Goal: Transaction & Acquisition: Purchase product/service

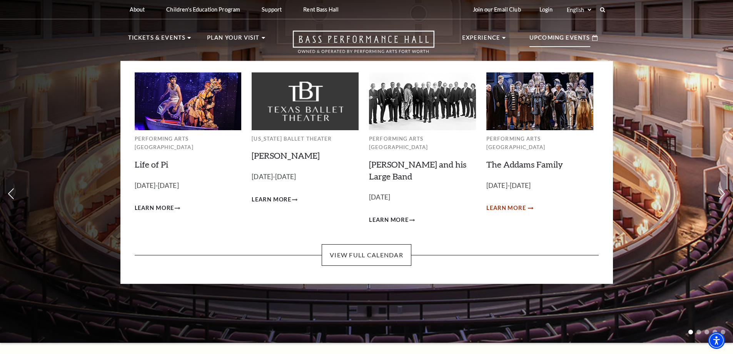
click at [502, 203] on span "Learn More" at bounding box center [507, 208] width 40 height 10
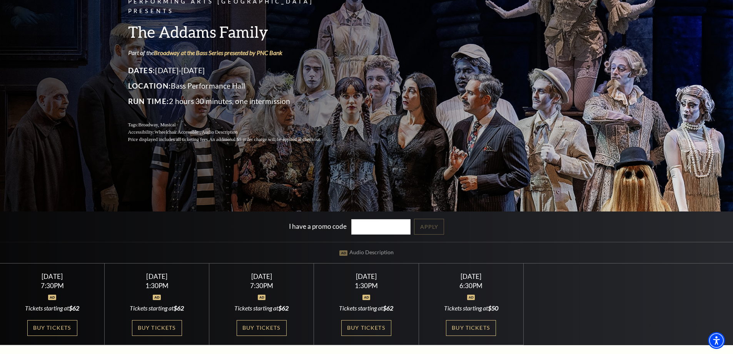
scroll to position [115, 0]
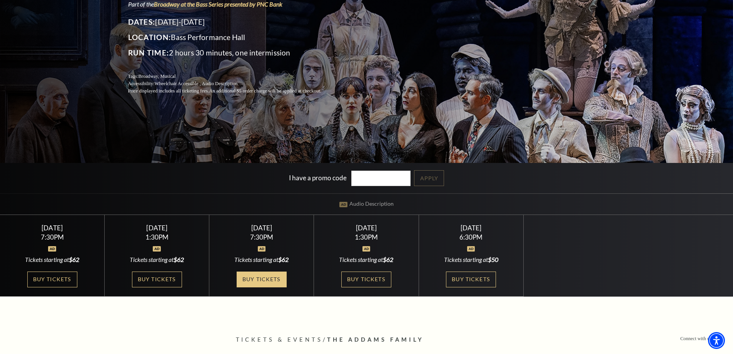
click at [263, 277] on link "Buy Tickets" at bounding box center [262, 279] width 50 height 16
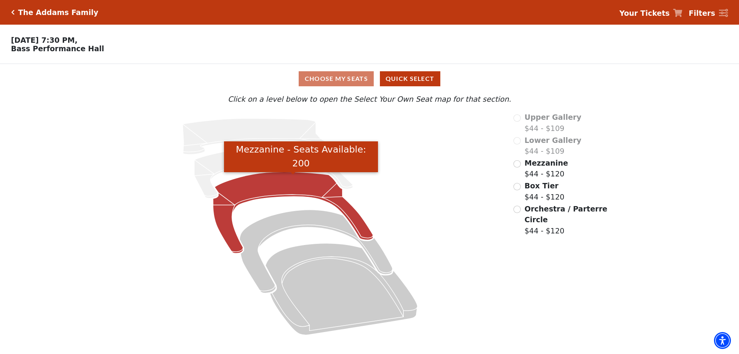
click at [313, 187] on icon "Mezzanine - Seats Available: 200" at bounding box center [293, 213] width 160 height 82
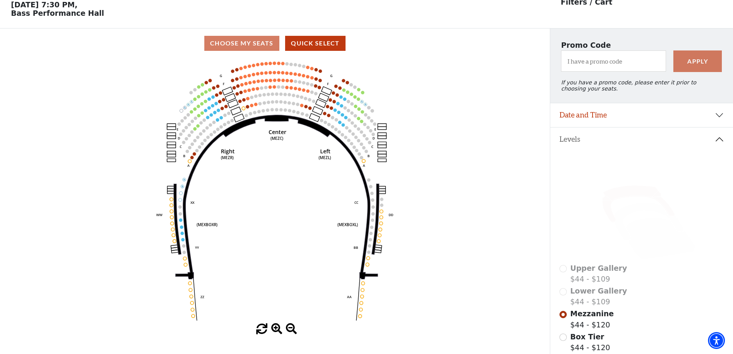
scroll to position [36, 0]
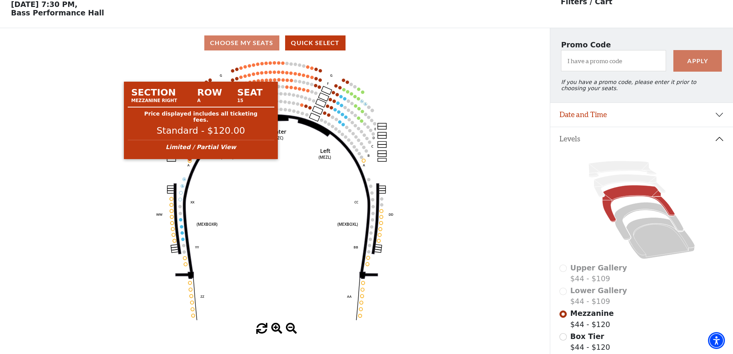
click at [191, 162] on circle at bounding box center [189, 160] width 3 height 3
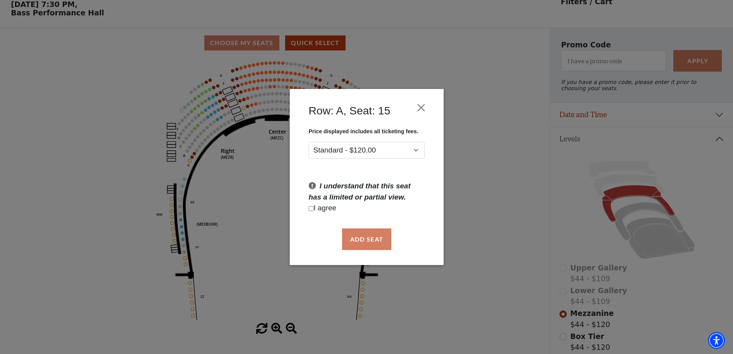
click at [326, 209] on p "I agree" at bounding box center [367, 207] width 116 height 11
click at [313, 209] on input "Checkbox field" at bounding box center [311, 208] width 5 height 5
checkbox input "true"
click at [372, 238] on button "Add Seat" at bounding box center [366, 239] width 49 height 22
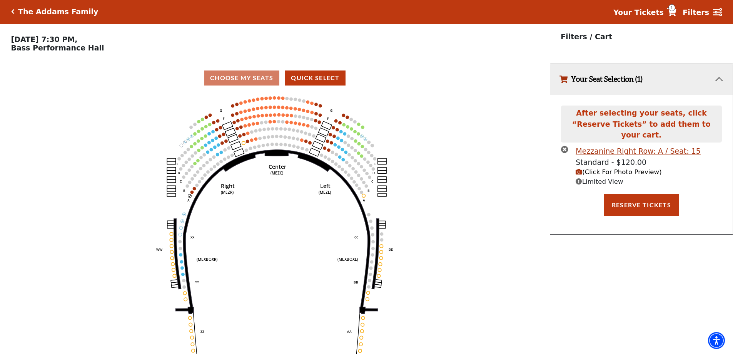
scroll to position [0, 0]
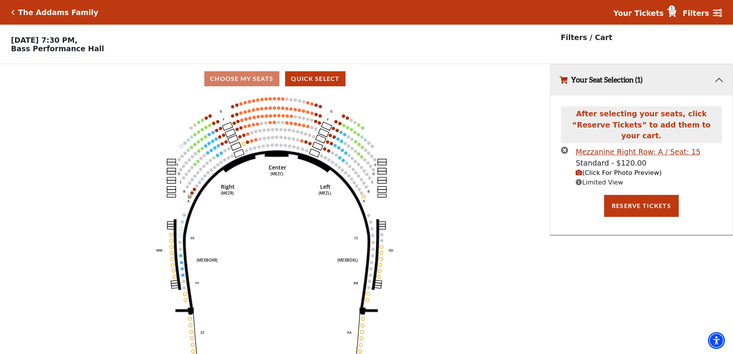
click at [626, 169] on span "(Click For Photo Preview)" at bounding box center [619, 172] width 86 height 7
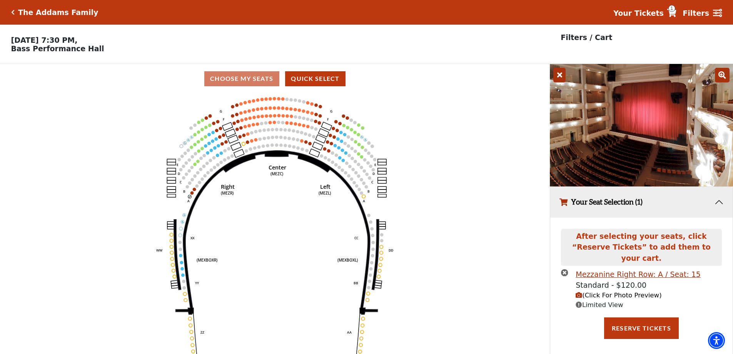
click at [566, 269] on icon "times-circle" at bounding box center [564, 272] width 7 height 7
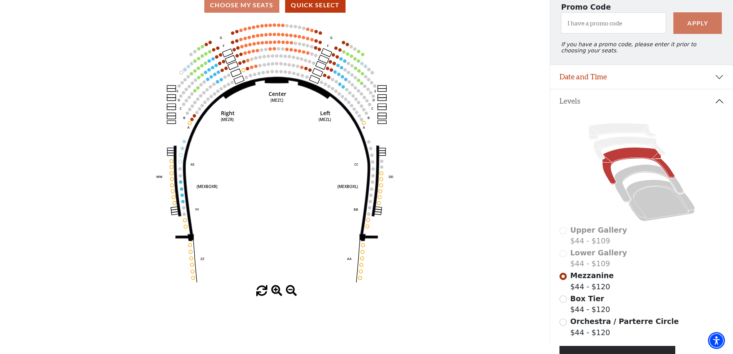
scroll to position [67, 0]
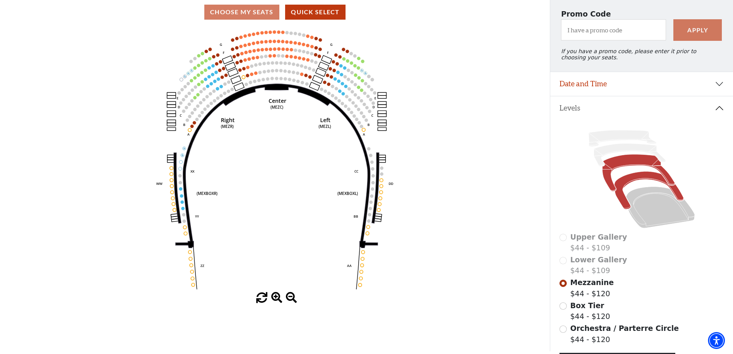
click at [654, 179] on icon at bounding box center [648, 191] width 69 height 38
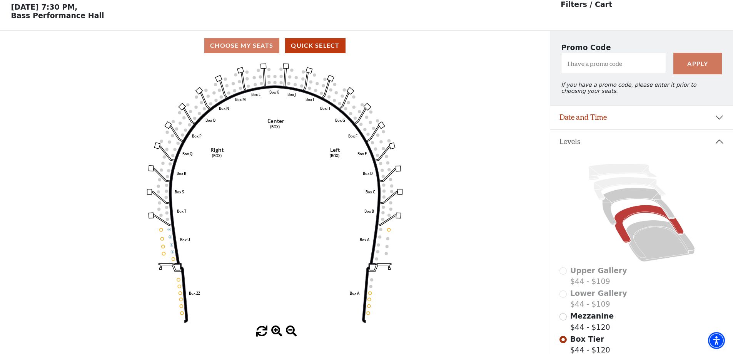
scroll to position [36, 0]
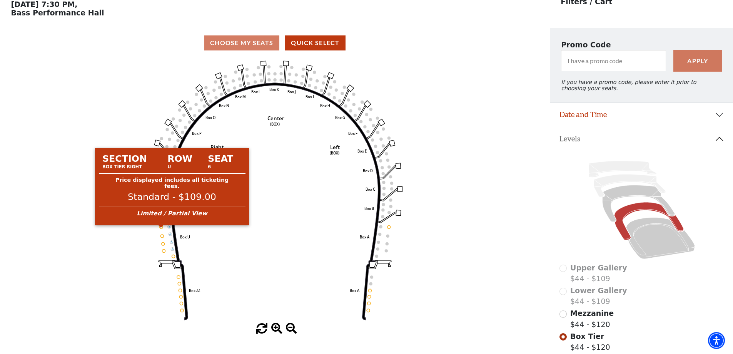
click at [162, 228] on circle at bounding box center [161, 226] width 3 height 3
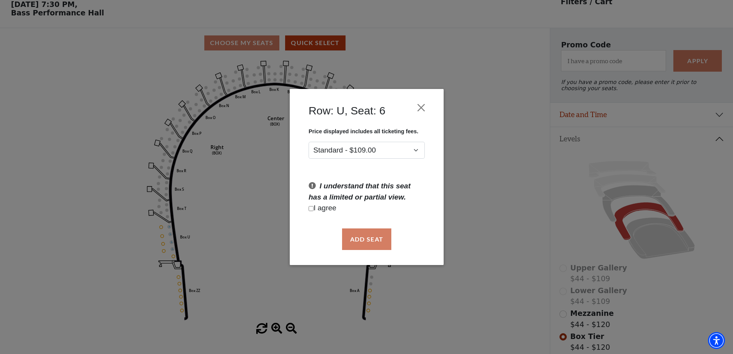
click at [313, 210] on input "Checkbox field" at bounding box center [311, 208] width 5 height 5
checkbox input "true"
click at [368, 238] on button "Add Seat" at bounding box center [366, 239] width 49 height 22
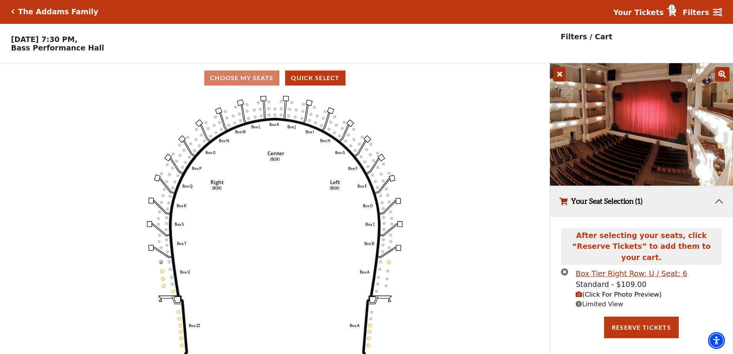
scroll to position [0, 0]
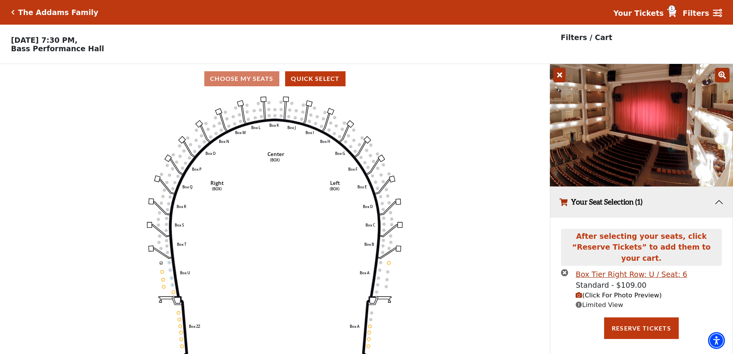
click at [633, 291] on span "(Click For Photo Preview)" at bounding box center [619, 294] width 86 height 7
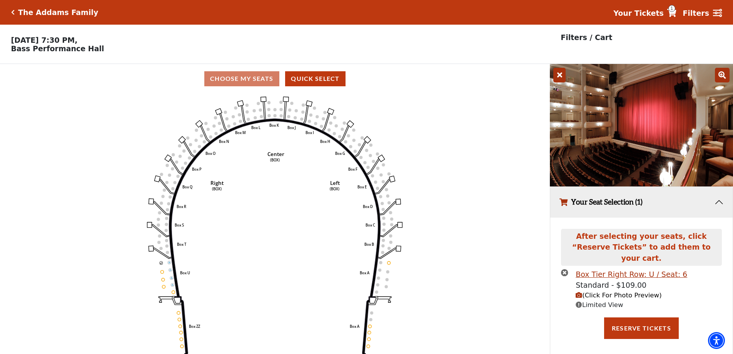
click at [564, 269] on icon "times-circle" at bounding box center [564, 272] width 7 height 7
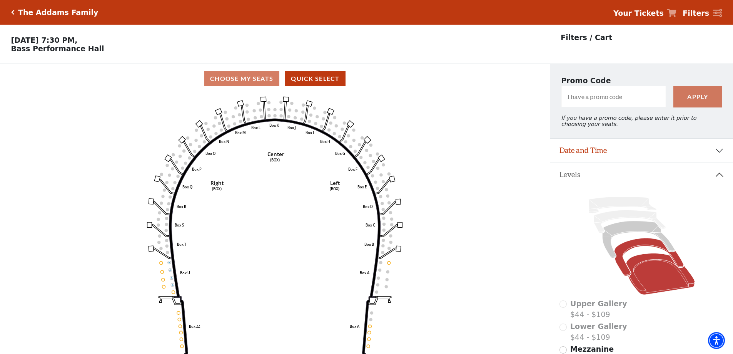
click at [648, 265] on icon at bounding box center [660, 274] width 69 height 42
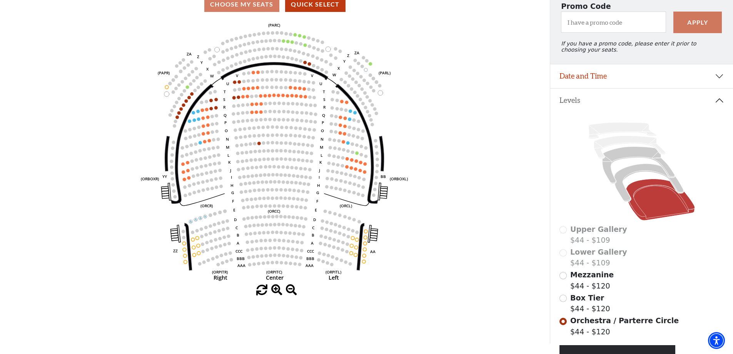
scroll to position [71, 0]
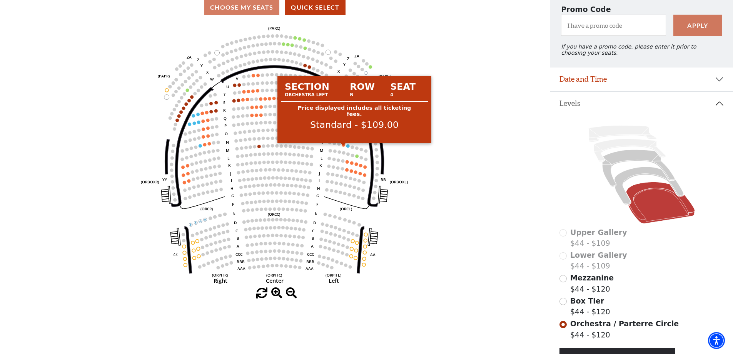
click at [343, 147] on circle at bounding box center [343, 144] width 3 height 3
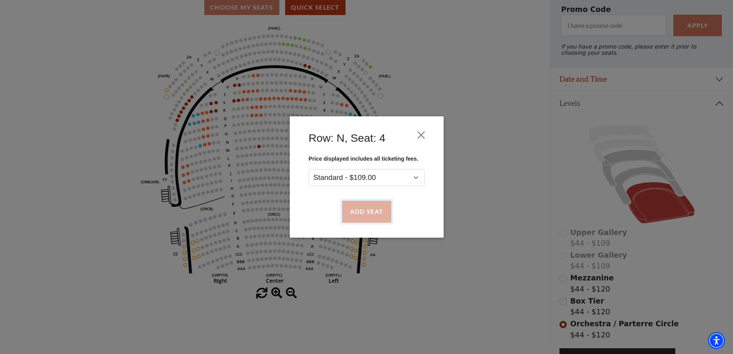
click at [368, 214] on button "Add Seat" at bounding box center [366, 212] width 49 height 22
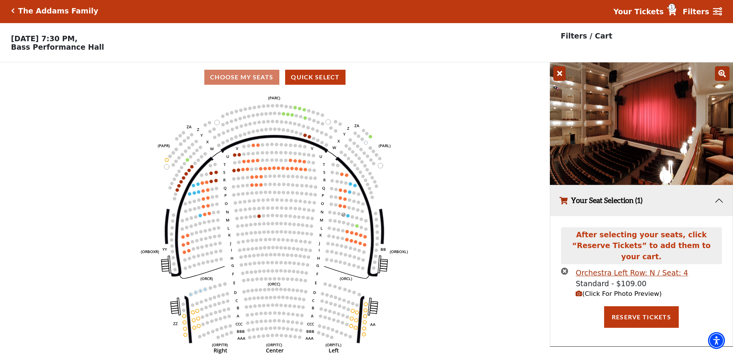
scroll to position [0, 0]
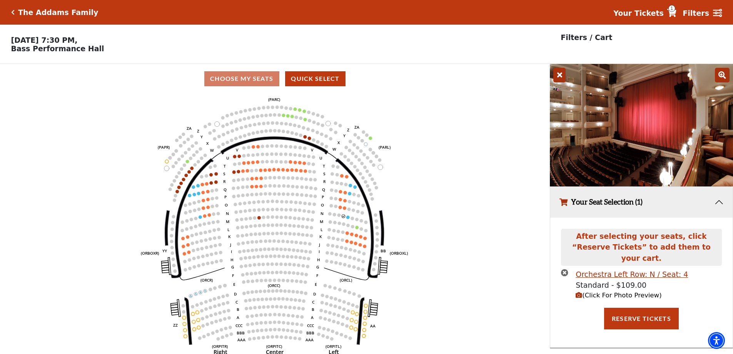
click at [641, 291] on span "(Click For Photo Preview)" at bounding box center [619, 294] width 86 height 7
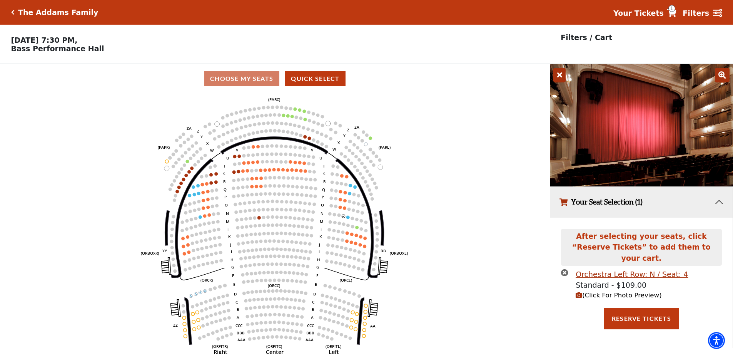
click at [565, 269] on icon "times-circle" at bounding box center [564, 272] width 7 height 7
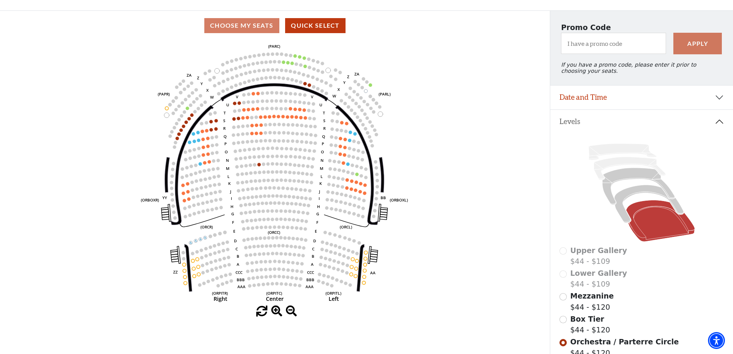
scroll to position [67, 0]
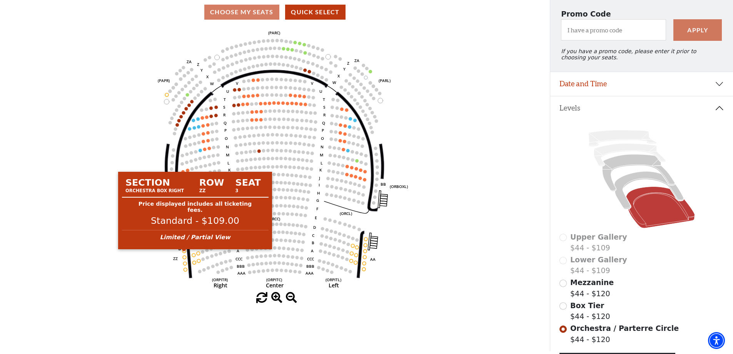
click at [184, 253] on circle at bounding box center [184, 250] width 3 height 3
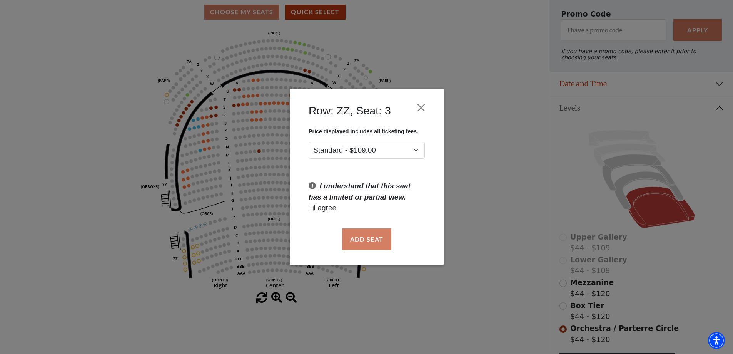
click at [323, 208] on p "I agree" at bounding box center [367, 207] width 116 height 11
click at [316, 208] on p "I agree" at bounding box center [367, 207] width 116 height 11
click at [312, 211] on input "Checkbox field" at bounding box center [311, 208] width 5 height 5
checkbox input "true"
click at [366, 241] on button "Add Seat" at bounding box center [366, 239] width 49 height 22
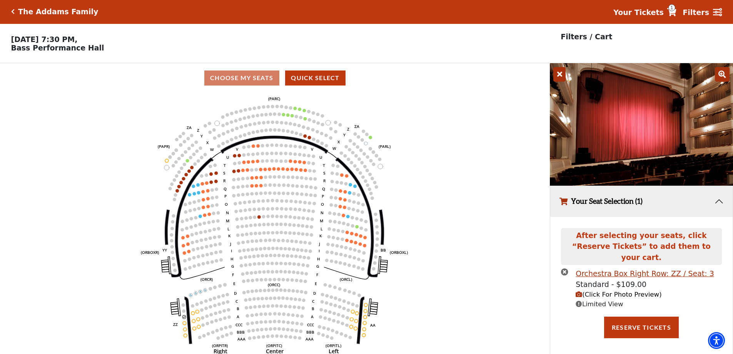
scroll to position [0, 0]
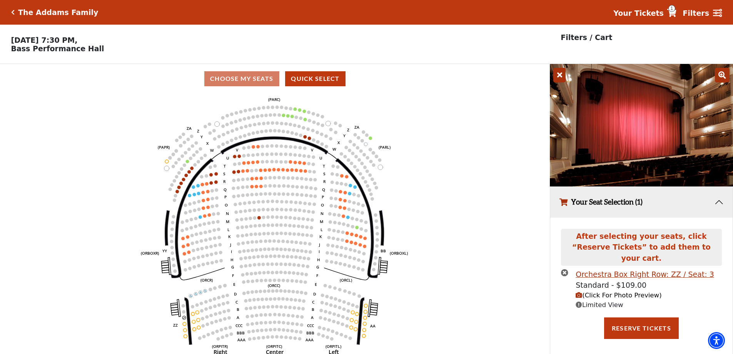
click at [637, 291] on span "(Click For Photo Preview)" at bounding box center [619, 294] width 86 height 7
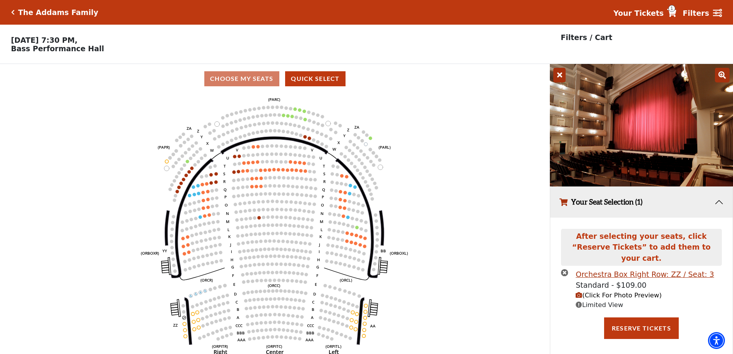
click at [566, 269] on icon "times-circle" at bounding box center [564, 272] width 7 height 7
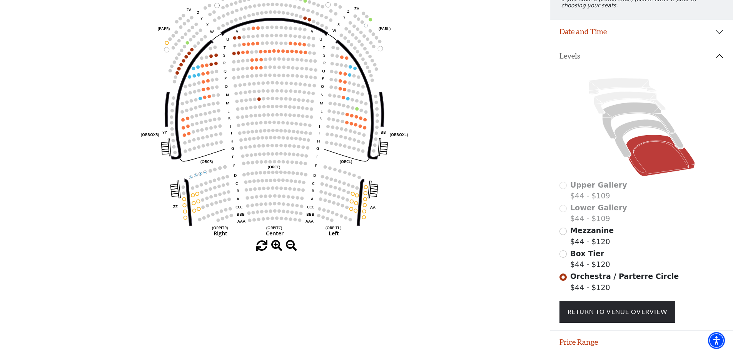
scroll to position [105, 0]
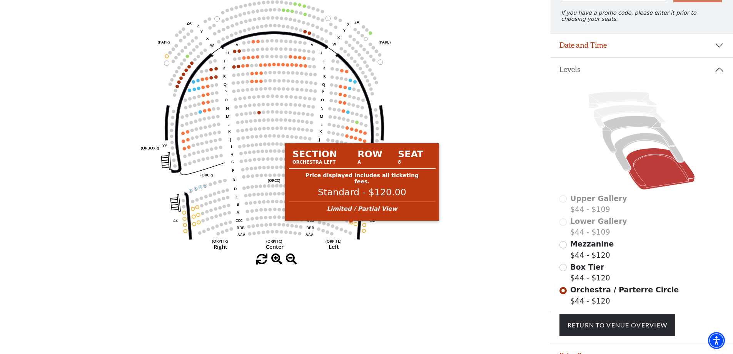
click at [351, 224] on circle at bounding box center [351, 222] width 3 height 3
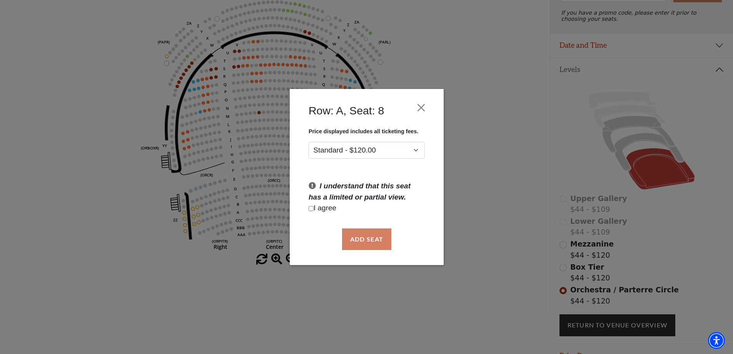
click at [319, 208] on p "I agree" at bounding box center [367, 207] width 116 height 11
click at [310, 209] on input "Checkbox field" at bounding box center [311, 208] width 5 height 5
checkbox input "true"
click at [371, 239] on button "Add Seat" at bounding box center [366, 239] width 49 height 22
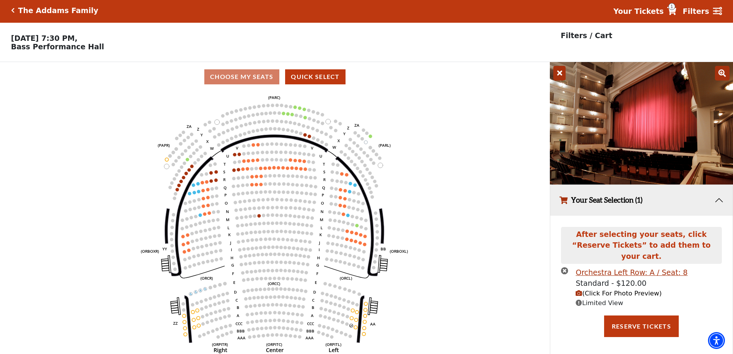
scroll to position [0, 0]
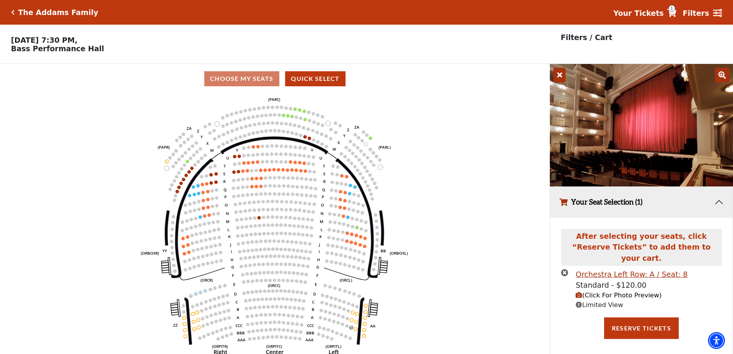
click at [628, 291] on span "(Click For Photo Preview)" at bounding box center [619, 294] width 86 height 7
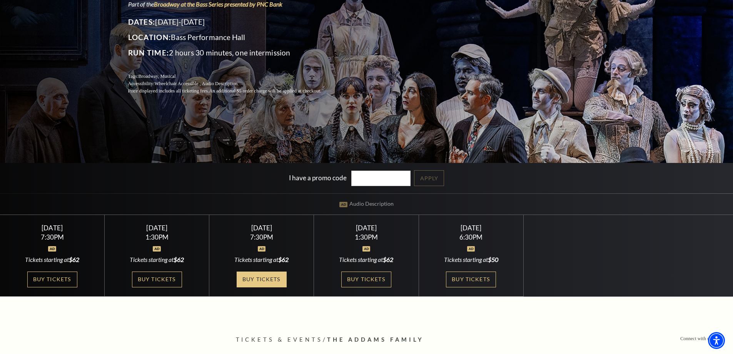
click at [263, 277] on link "Buy Tickets" at bounding box center [262, 279] width 50 height 16
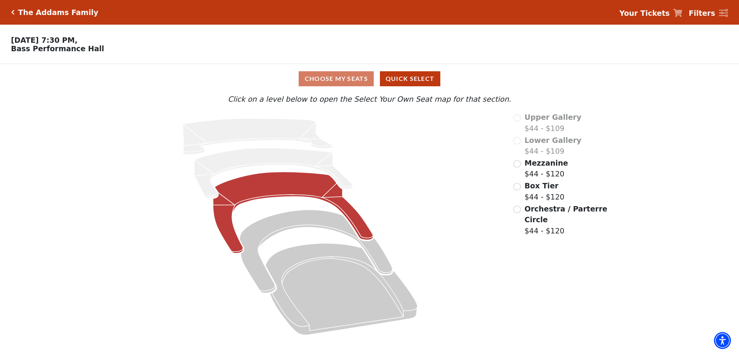
click at [300, 190] on icon at bounding box center [293, 213] width 160 height 82
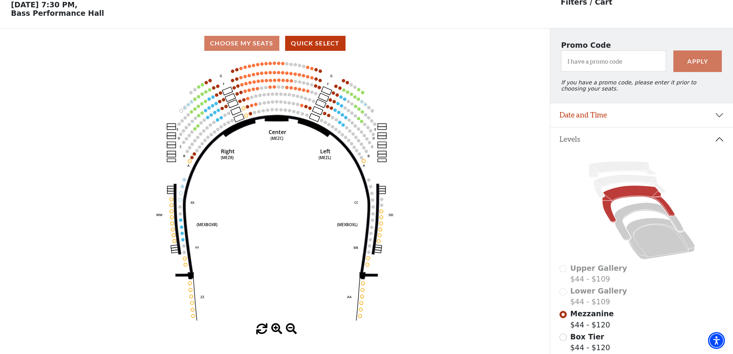
scroll to position [36, 0]
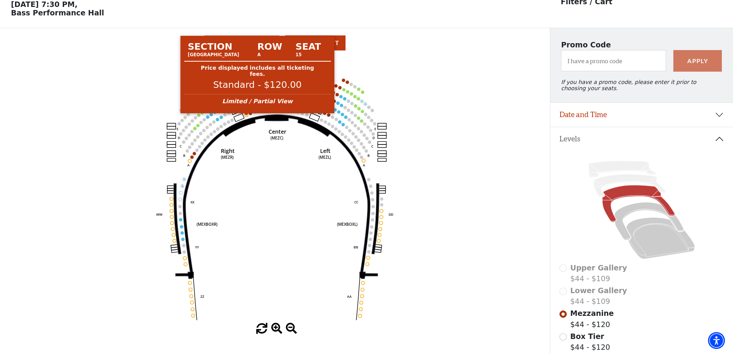
click at [246, 117] on circle at bounding box center [246, 114] width 3 height 3
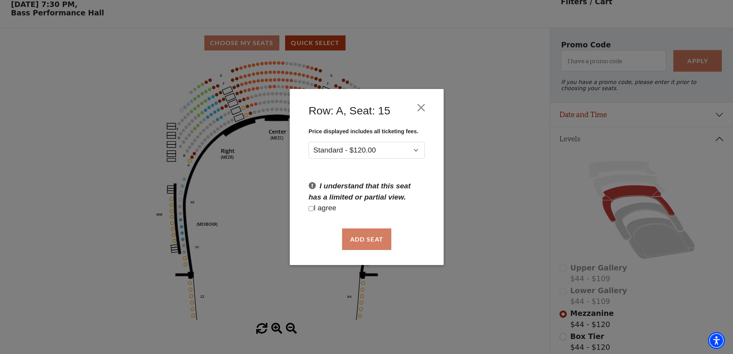
click at [313, 209] on input "Checkbox field" at bounding box center [311, 208] width 5 height 5
checkbox input "true"
click at [370, 241] on button "Add Seat" at bounding box center [366, 239] width 49 height 22
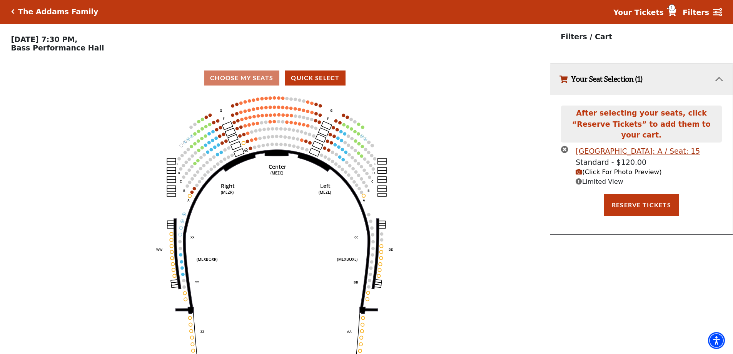
scroll to position [0, 0]
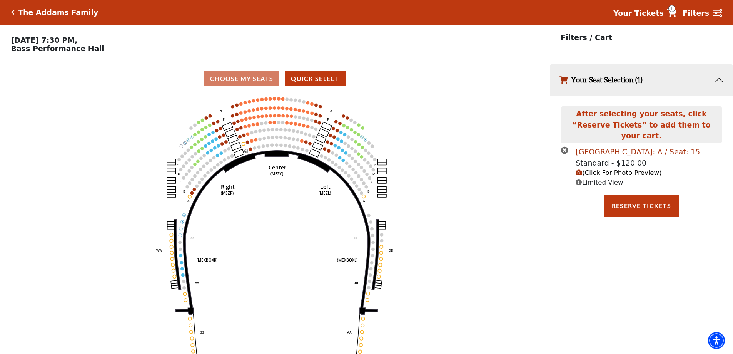
click at [624, 169] on span "(Click For Photo Preview)" at bounding box center [619, 172] width 86 height 7
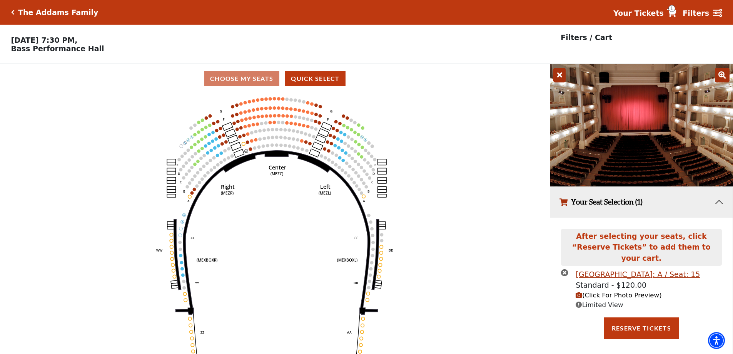
click at [564, 269] on icon "times-circle" at bounding box center [564, 272] width 7 height 7
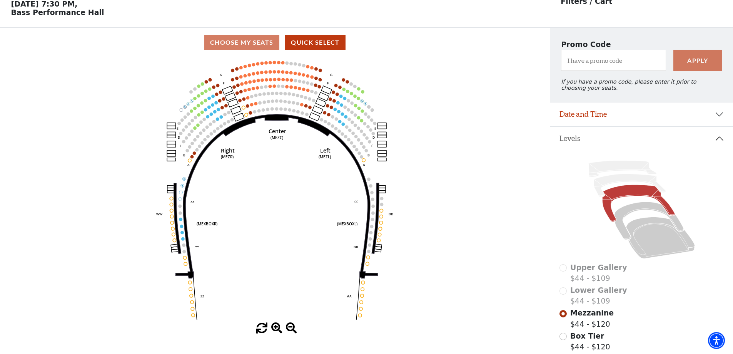
scroll to position [28, 0]
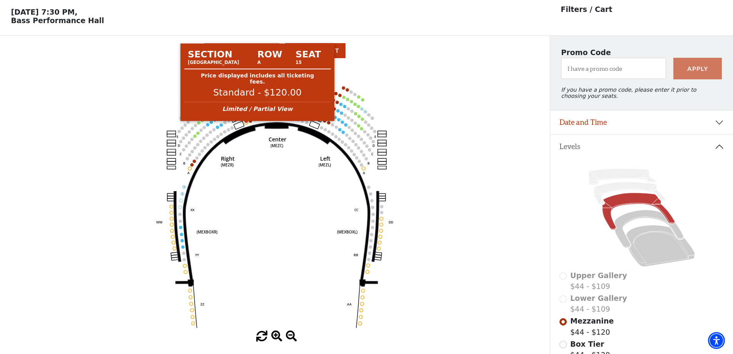
click at [247, 124] on circle at bounding box center [246, 122] width 3 height 3
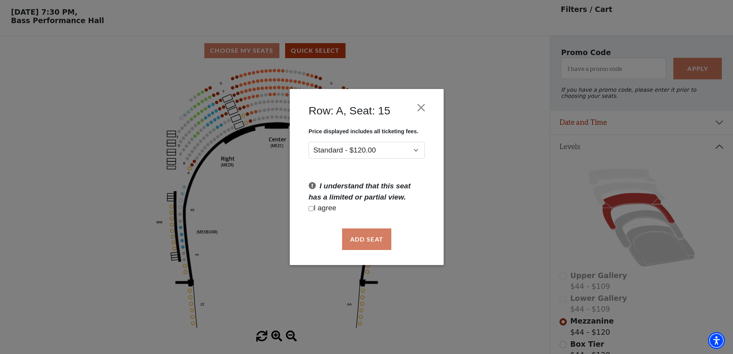
click at [311, 208] on input "Checkbox field" at bounding box center [311, 208] width 5 height 5
checkbox input "true"
click at [366, 240] on button "Add Seat" at bounding box center [366, 239] width 49 height 22
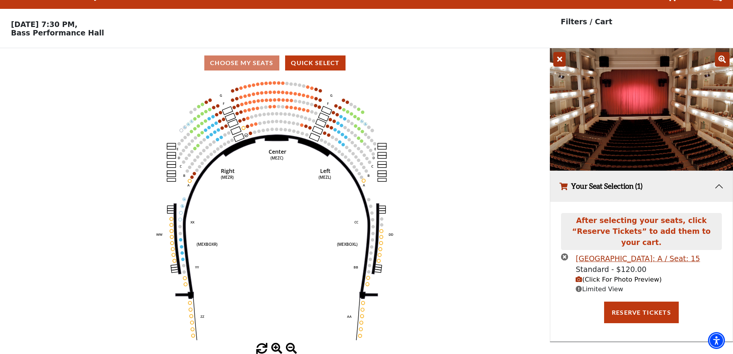
scroll to position [0, 0]
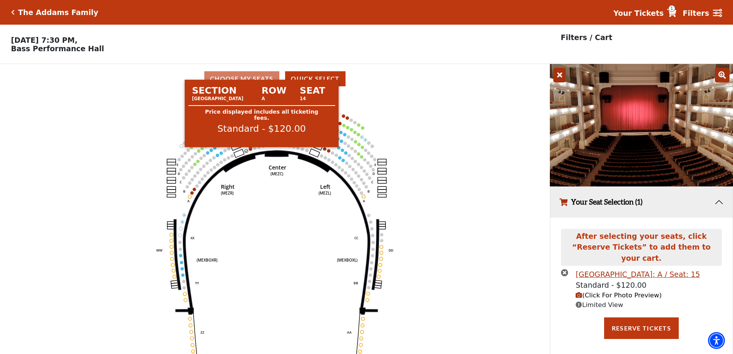
click at [252, 151] on circle at bounding box center [250, 148] width 3 height 3
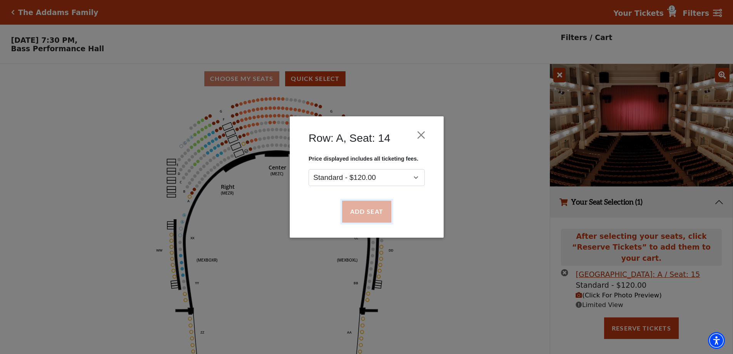
click at [360, 209] on button "Add Seat" at bounding box center [366, 212] width 49 height 22
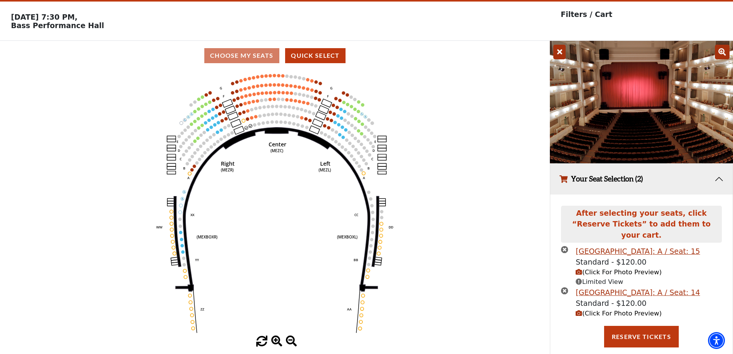
scroll to position [27, 0]
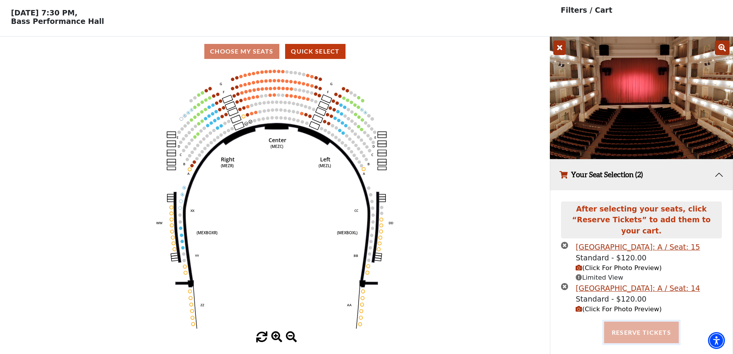
click at [652, 322] on button "Reserve Tickets" at bounding box center [641, 332] width 75 height 22
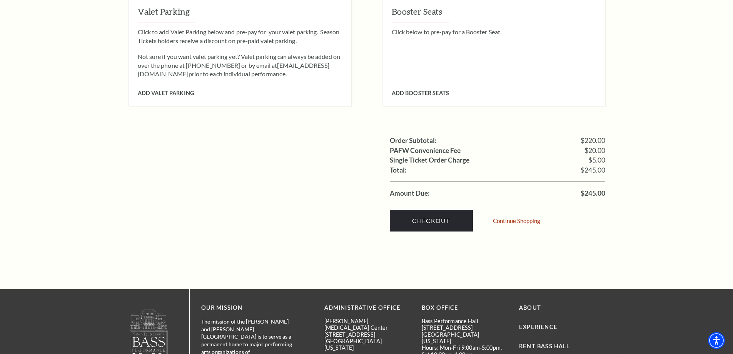
scroll to position [639, 0]
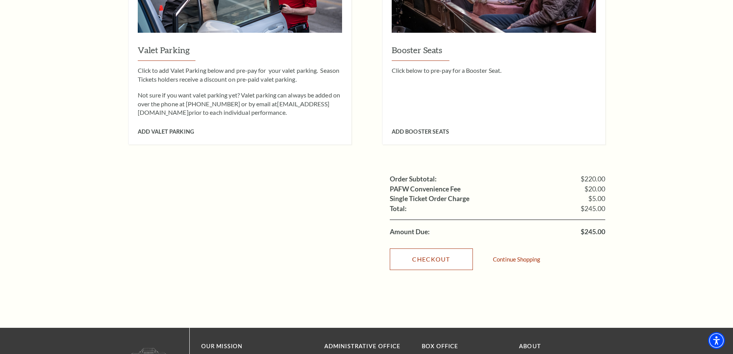
click at [436, 248] on link "Checkout" at bounding box center [431, 259] width 83 height 22
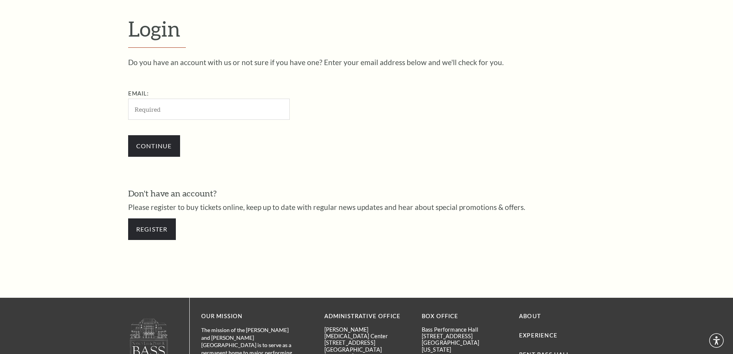
scroll to position [258, 0]
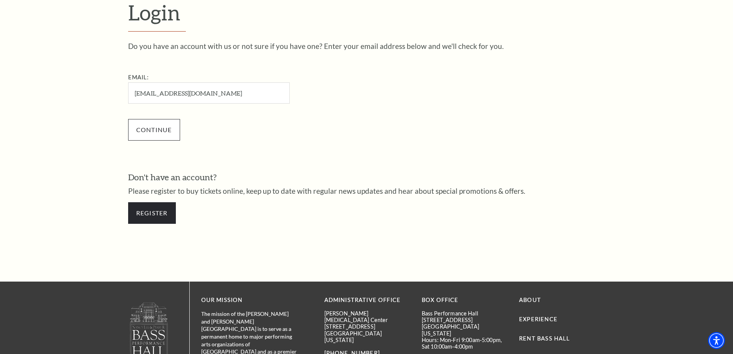
type input "[EMAIL_ADDRESS][DOMAIN_NAME]"
click at [158, 130] on input "Continue" at bounding box center [154, 130] width 52 height 22
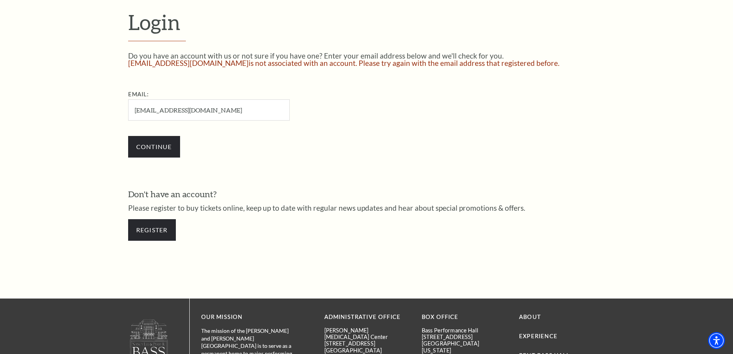
scroll to position [284, 0]
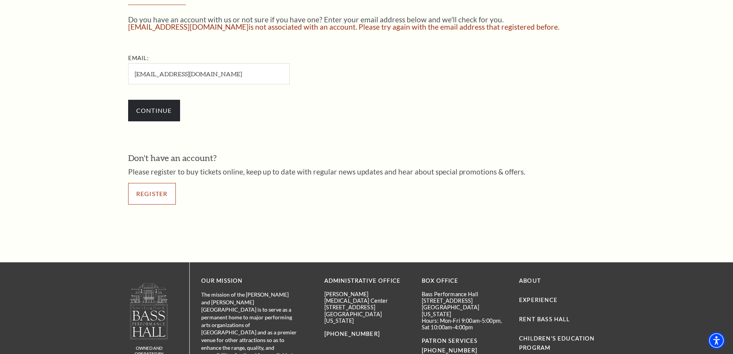
click at [155, 192] on link "Register" at bounding box center [152, 194] width 48 height 22
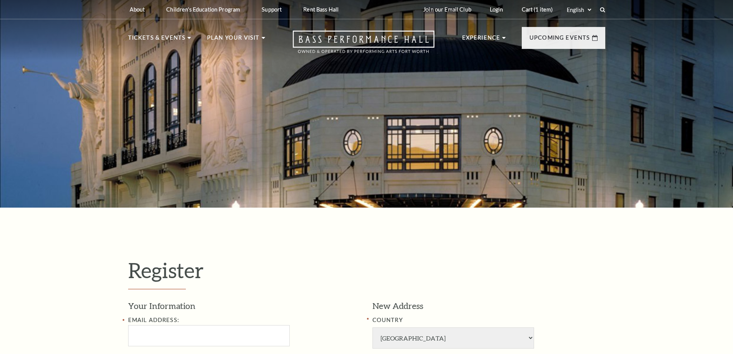
select select "1"
select select "[GEOGRAPHIC_DATA]"
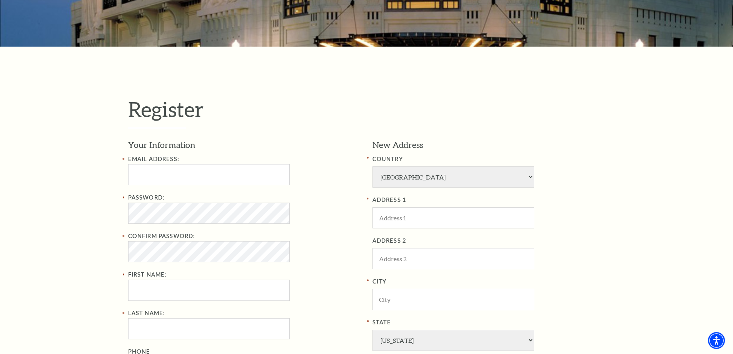
scroll to position [192, 0]
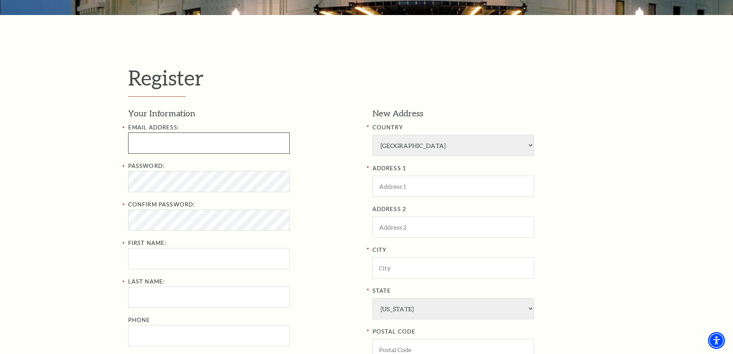
click at [193, 142] on input "Email Address:" at bounding box center [209, 142] width 162 height 21
type input "[EMAIL_ADDRESS][DOMAIN_NAME]"
type input "[PERSON_NAME]"
type input "8176813282"
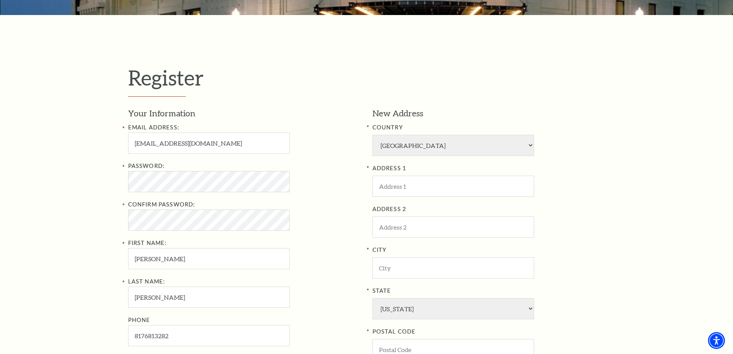
type input "[STREET_ADDRESS]"
type input "[GEOGRAPHIC_DATA]"
type input "76126"
type input "[PHONE_NUMBER]"
drag, startPoint x: 191, startPoint y: 144, endPoint x: 65, endPoint y: 137, distance: 126.5
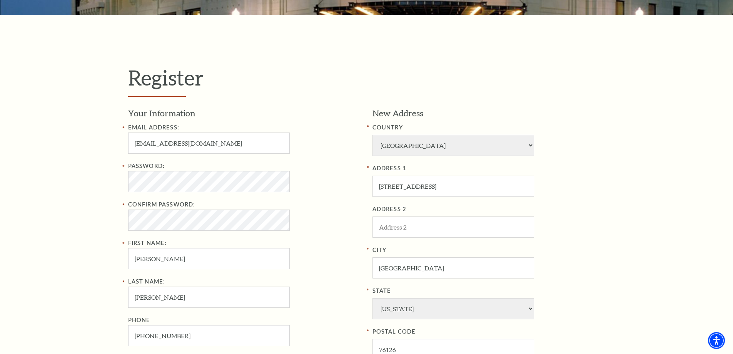
click at [65, 137] on div "Register Your Information Email Address: [EMAIL_ADDRESS][DOMAIN_NAME] Password:…" at bounding box center [366, 250] width 733 height 470
type input "[EMAIL_ADDRESS][DOMAIN_NAME]"
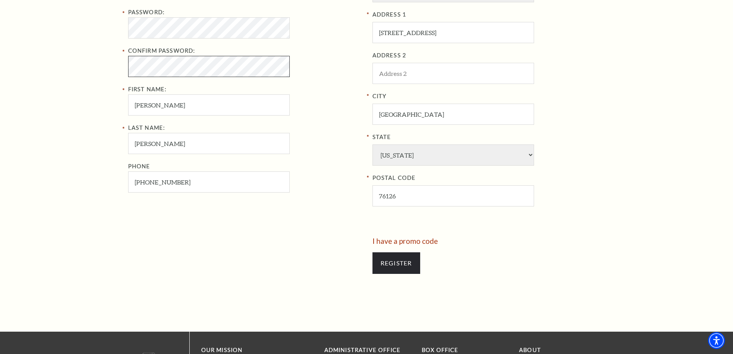
scroll to position [346, 0]
click at [403, 264] on input "Register" at bounding box center [397, 263] width 48 height 22
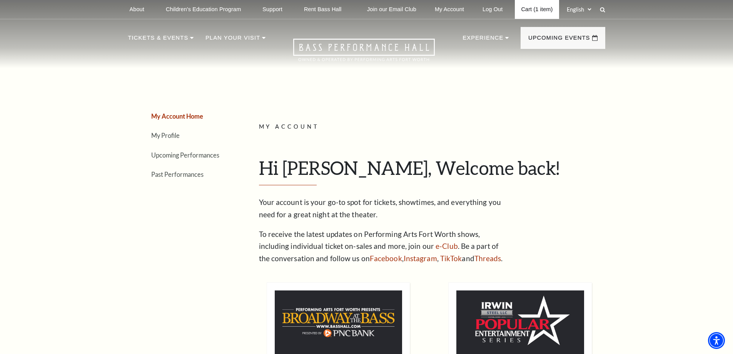
click at [533, 9] on link "Cart (1 item)" at bounding box center [537, 9] width 44 height 19
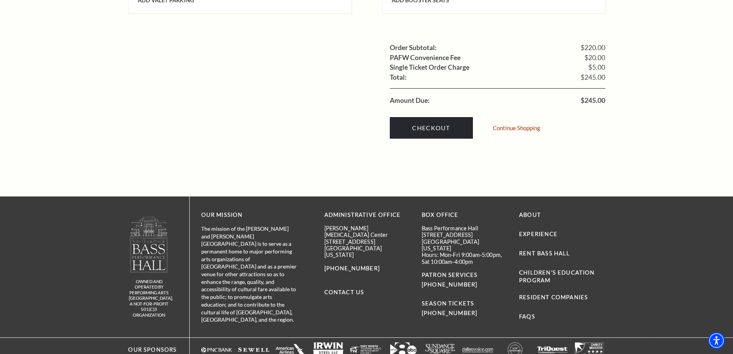
scroll to position [793, 0]
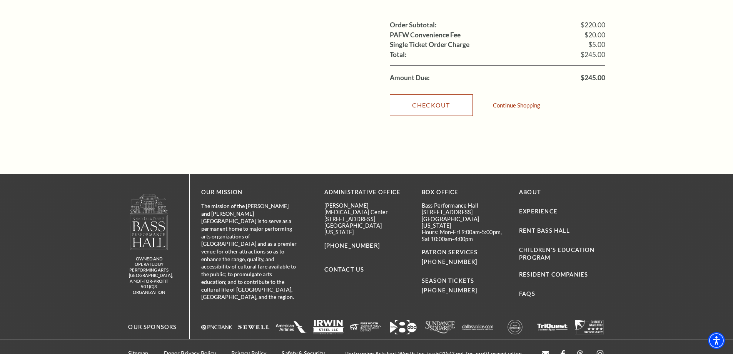
click at [427, 94] on link "Checkout" at bounding box center [431, 105] width 83 height 22
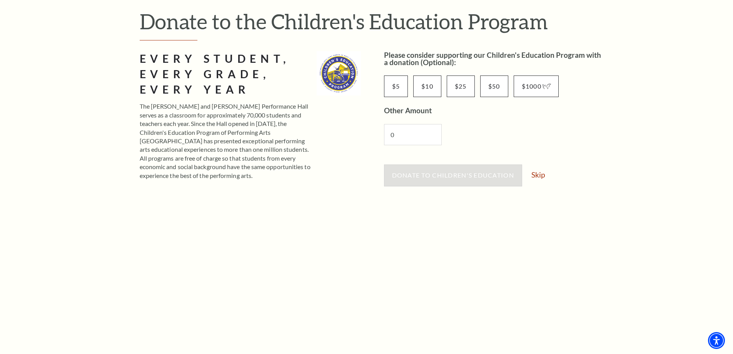
scroll to position [115, 0]
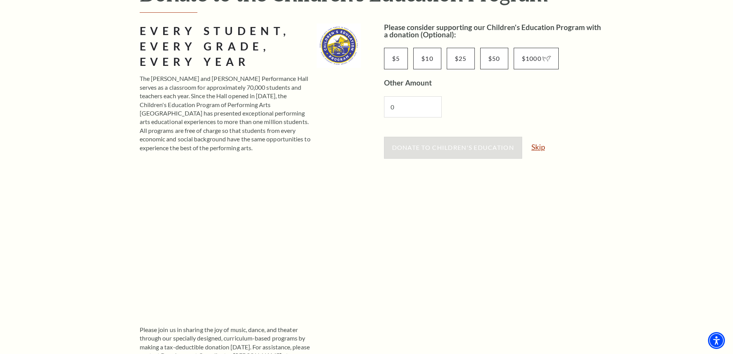
click at [541, 149] on link "Skip" at bounding box center [538, 146] width 13 height 7
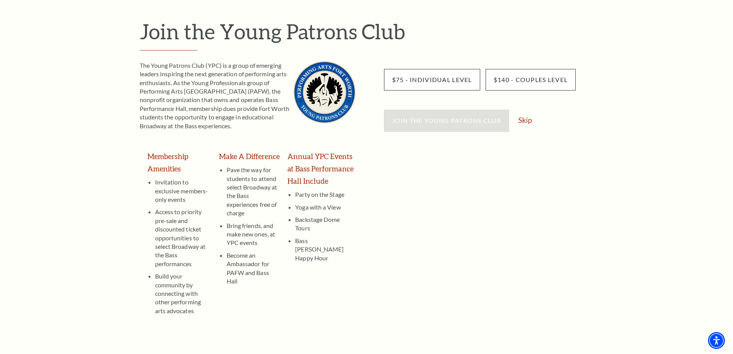
scroll to position [115, 0]
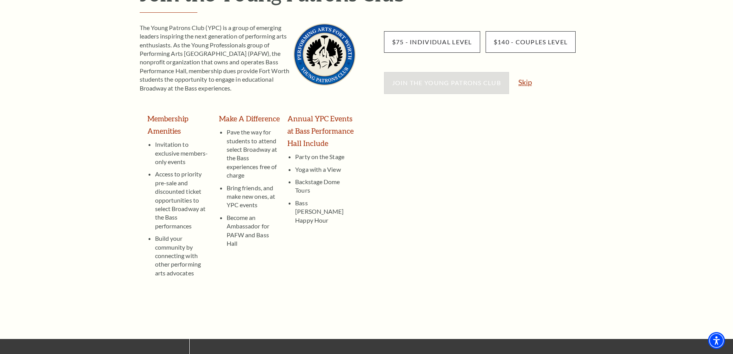
click at [528, 83] on link "Skip" at bounding box center [525, 82] width 13 height 7
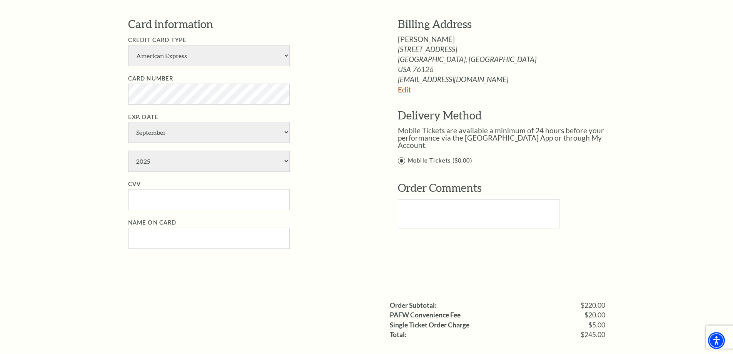
scroll to position [423, 0]
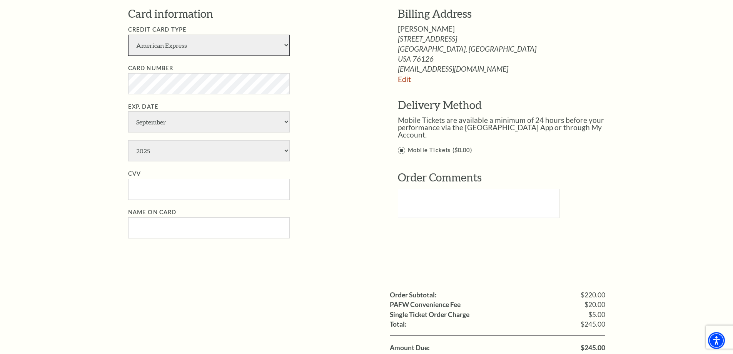
click at [209, 45] on select "American Express Visa Master Card Discover" at bounding box center [209, 45] width 162 height 21
select select "24"
click at [128, 35] on select "American Express Visa Master Card Discover" at bounding box center [209, 45] width 162 height 21
click at [191, 124] on select "January February March April May June July August September October November De…" at bounding box center [209, 121] width 162 height 21
select select "11"
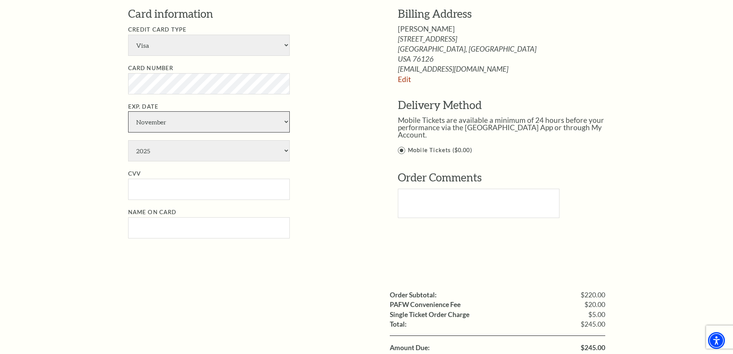
click at [128, 111] on select "January February March April May June July August September October November De…" at bounding box center [209, 121] width 162 height 21
click at [165, 150] on select "2025 2026 2027 2028 2029 2030 2031 2032 2033 2034" at bounding box center [209, 150] width 162 height 21
select select "2027"
click at [128, 140] on select "2025 2026 2027 2028 2029 2030 2031 2032 2033 2034" at bounding box center [209, 150] width 162 height 21
click at [155, 187] on input "CVV" at bounding box center [209, 189] width 162 height 21
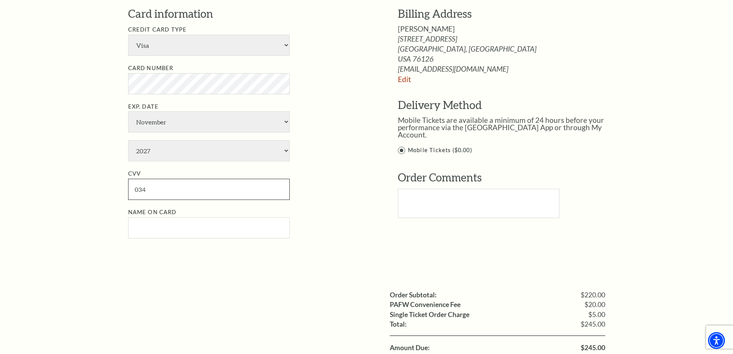
type input "034"
click at [161, 232] on input "Name on Card" at bounding box center [209, 227] width 162 height 21
type input "James Hobson"
click at [643, 228] on div "Notice × Tickets cannot be removed during a Ticket Exchange. Choose Start Over …" at bounding box center [366, 72] width 733 height 874
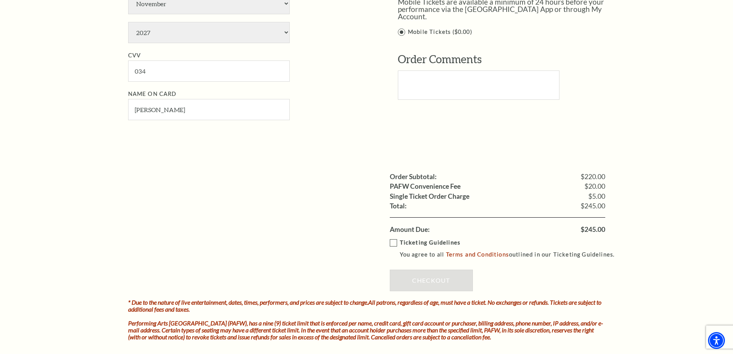
scroll to position [577, 0]
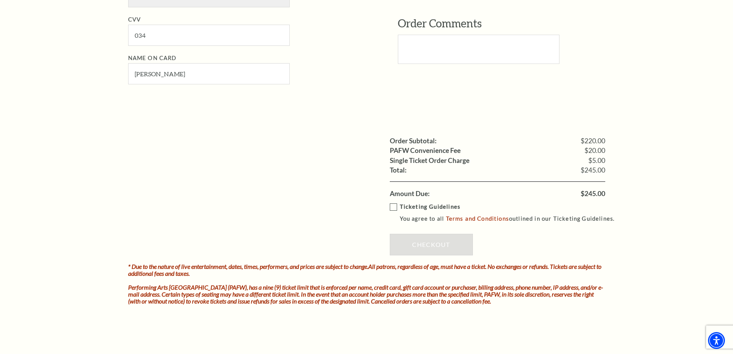
click at [393, 207] on label "Ticketing Guidelines You agree to all Terms and Conditions outlined in our Tick…" at bounding box center [506, 212] width 232 height 21
click at [0, 0] on input "Ticketing Guidelines You agree to all Terms and Conditions outlined in our Tick…" at bounding box center [0, 0] width 0 height 0
click at [433, 243] on link "Checkout" at bounding box center [431, 245] width 83 height 22
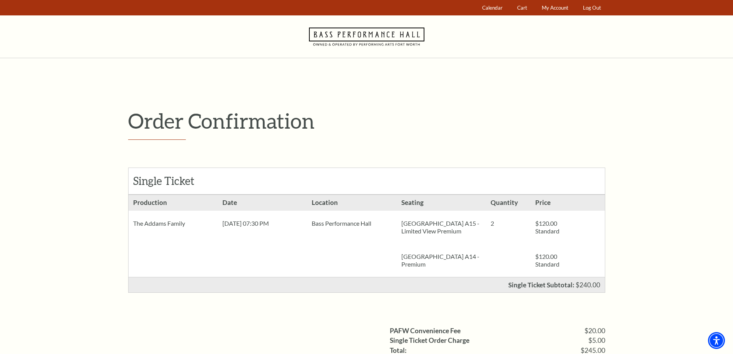
scroll to position [192, 0]
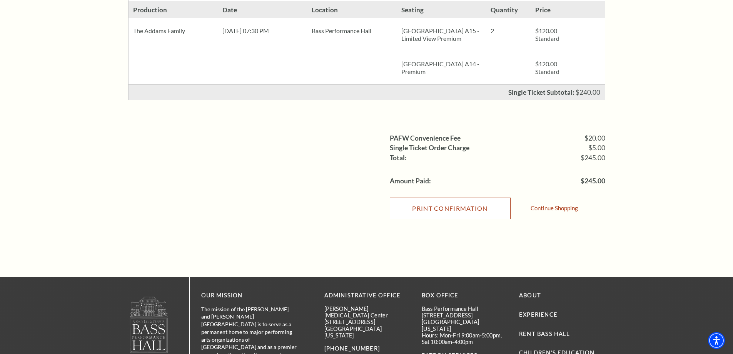
click at [446, 205] on input "Print Confirmation" at bounding box center [450, 208] width 121 height 22
click at [448, 211] on input "Print Confirmation" at bounding box center [450, 208] width 121 height 22
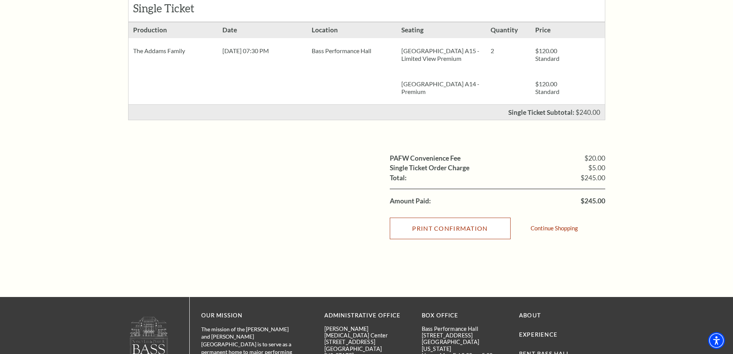
scroll to position [269, 0]
